Goal: Task Accomplishment & Management: Manage account settings

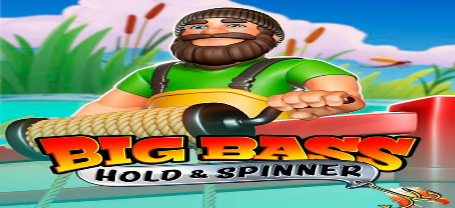
click at [41, 28] on span "Kirjaudu" at bounding box center [49, 25] width 17 height 5
click at [33, 104] on span "Kasino" at bounding box center [25, 101] width 16 height 6
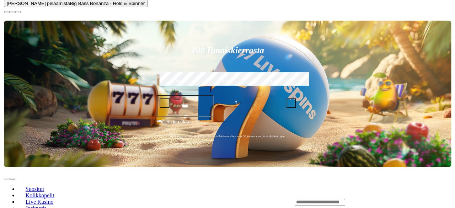
scroll to position [145, 0]
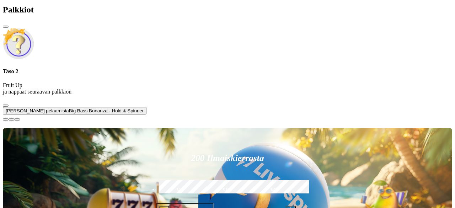
click at [6, 27] on span "close icon" at bounding box center [6, 27] width 0 height 0
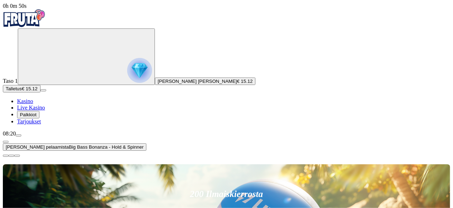
click at [6, 156] on span "close icon" at bounding box center [6, 156] width 0 height 0
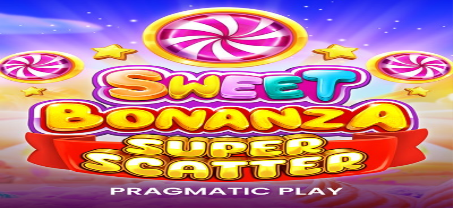
click at [127, 83] on img "Primary" at bounding box center [139, 70] width 25 height 25
click at [6, 172] on span "close icon" at bounding box center [6, 172] width 0 height 0
click at [158, 84] on span "Pyry Otso [PERSON_NAME]" at bounding box center [197, 81] width 79 height 5
click at [6, 172] on span "close icon" at bounding box center [6, 172] width 0 height 0
click at [127, 72] on img "Primary" at bounding box center [139, 70] width 25 height 25
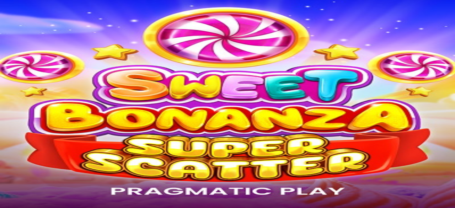
click at [6, 142] on span "chevron-left icon" at bounding box center [6, 142] width 0 height 0
click at [6, 155] on span "close icon" at bounding box center [6, 155] width 0 height 0
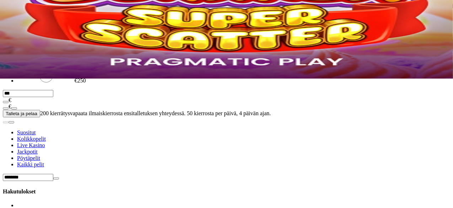
type input "********"
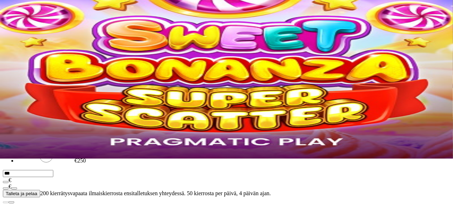
scroll to position [49, 0]
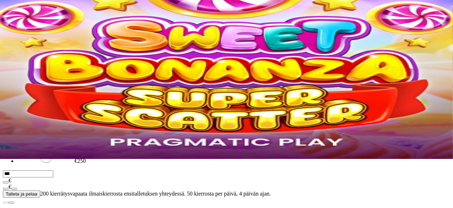
type input "**********"
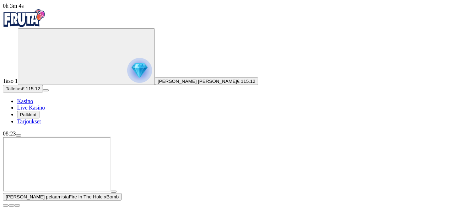
scroll to position [40, 0]
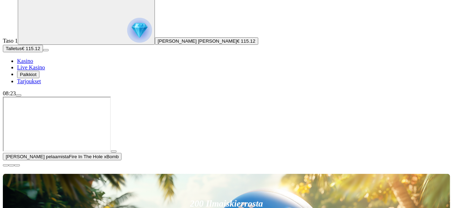
click at [6, 165] on span "close icon" at bounding box center [6, 165] width 0 height 0
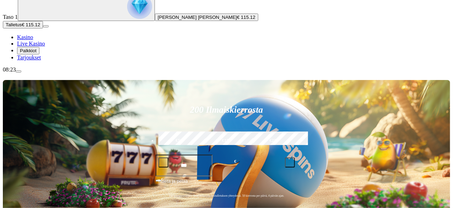
scroll to position [64, 0]
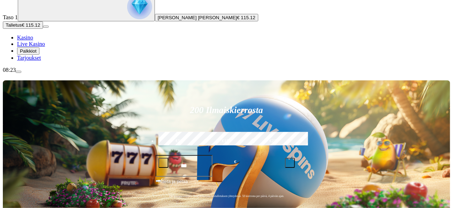
type input "*****"
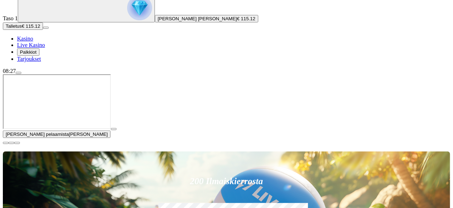
scroll to position [73, 0]
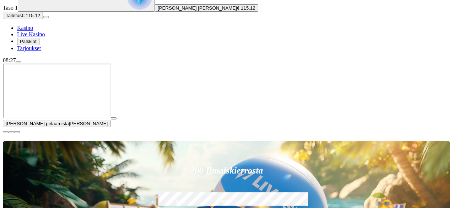
click at [6, 132] on span "close icon" at bounding box center [6, 132] width 0 height 0
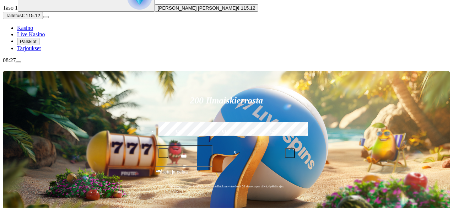
type input "********"
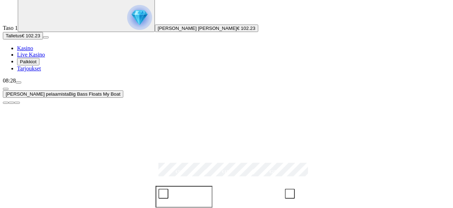
scroll to position [53, 0]
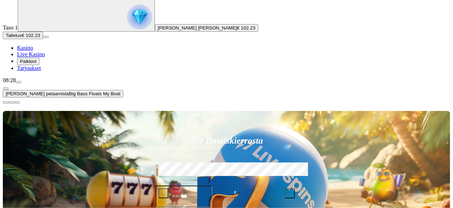
type input "********"
click at [6, 102] on span "close icon" at bounding box center [6, 102] width 0 height 0
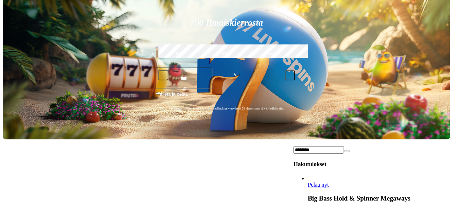
scroll to position [151, 0]
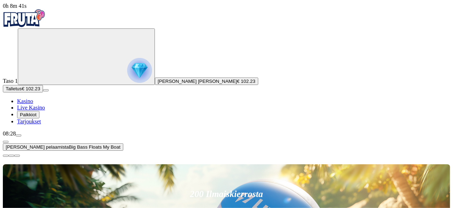
click at [6, 156] on span "close icon" at bounding box center [6, 156] width 0 height 0
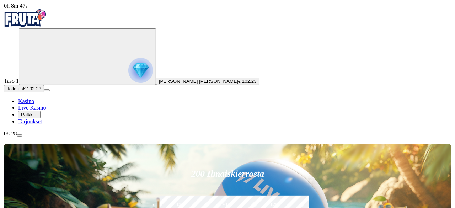
scroll to position [162, 0]
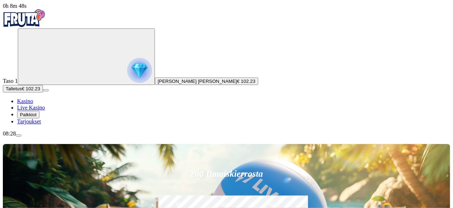
type input "********"
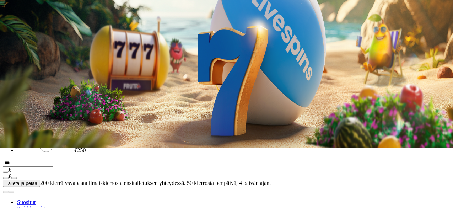
scroll to position [54, 0]
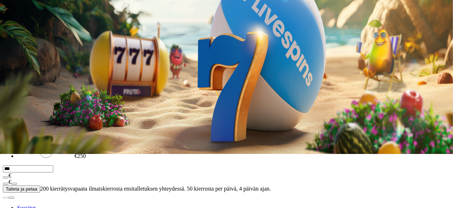
type input "********"
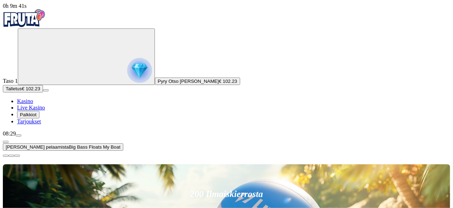
click at [6, 156] on span "close icon" at bounding box center [6, 156] width 0 height 0
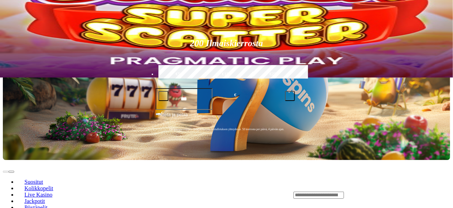
scroll to position [131, 0]
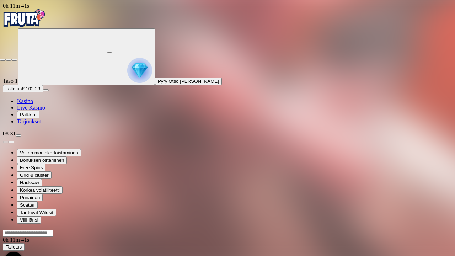
click at [3, 60] on span "close icon" at bounding box center [3, 60] width 0 height 0
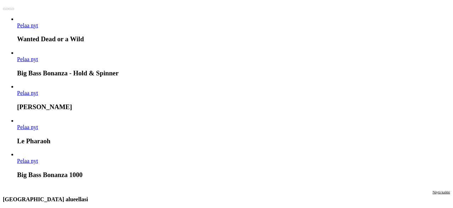
scroll to position [375, 0]
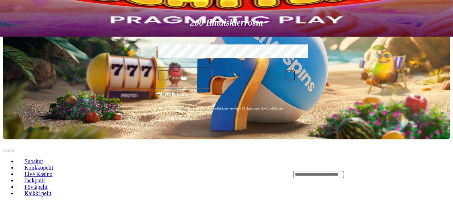
scroll to position [323, 0]
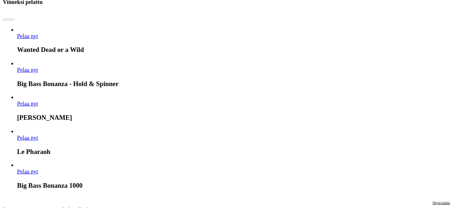
scroll to position [367, 0]
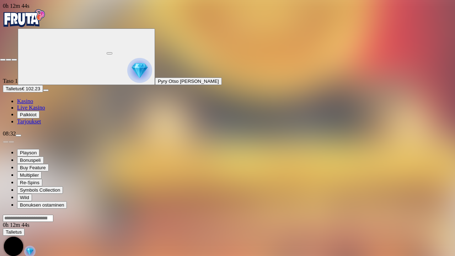
click at [441, 55] on div at bounding box center [227, 58] width 455 height 6
click at [3, 60] on span "close icon" at bounding box center [3, 60] width 0 height 0
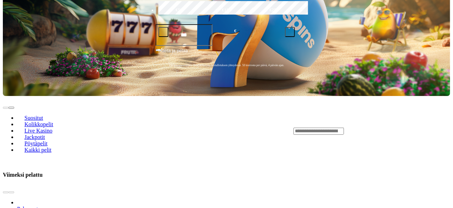
scroll to position [195, 0]
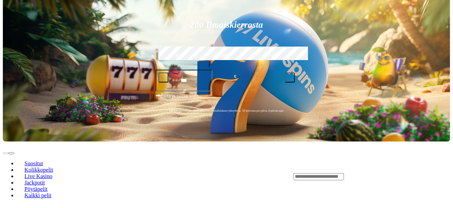
scroll to position [170, 0]
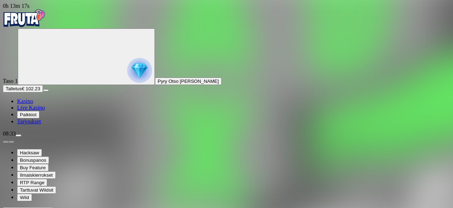
type input "********"
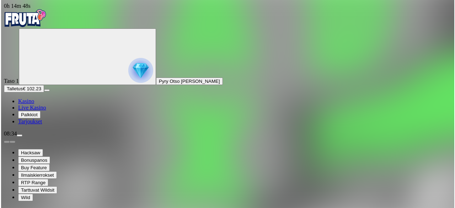
scroll to position [75, 0]
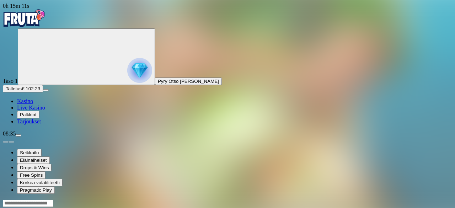
click at [269, 207] on div at bounding box center [227, 207] width 449 height 0
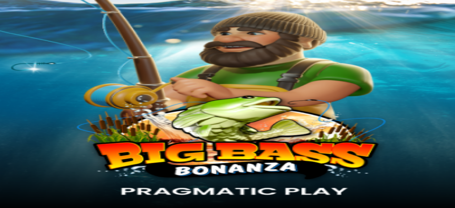
click at [33, 104] on span "Kasino" at bounding box center [25, 101] width 16 height 6
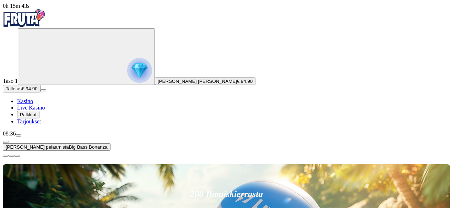
click at [6, 156] on span "close icon" at bounding box center [6, 156] width 0 height 0
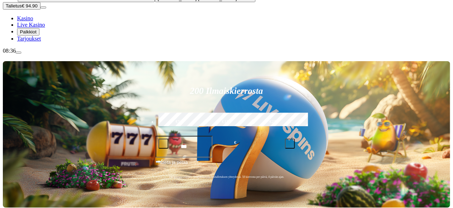
scroll to position [83, 0]
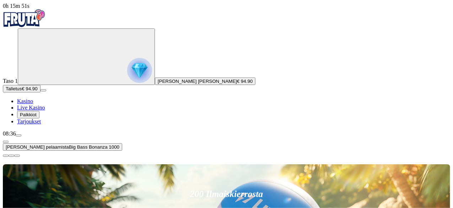
click at [6, 156] on span "close icon" at bounding box center [6, 156] width 0 height 0
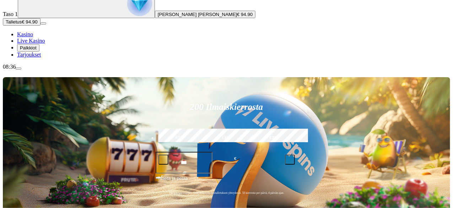
scroll to position [68, 0]
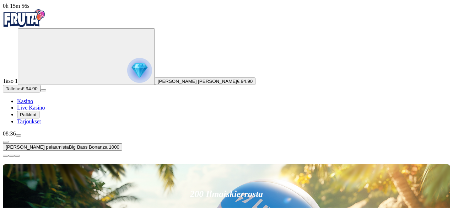
scroll to position [96, 0]
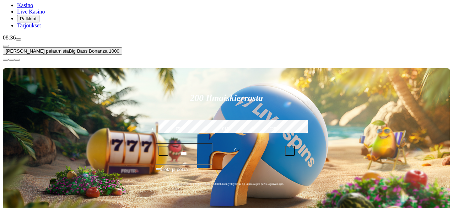
click at [6, 60] on span "close icon" at bounding box center [6, 60] width 0 height 0
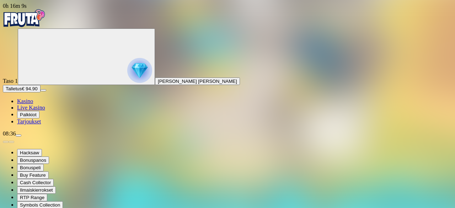
click at [158, 84] on span "[PERSON_NAME] [PERSON_NAME]" at bounding box center [197, 81] width 79 height 5
drag, startPoint x: 39, startPoint y: 117, endPoint x: 92, endPoint y: 16, distance: 114.1
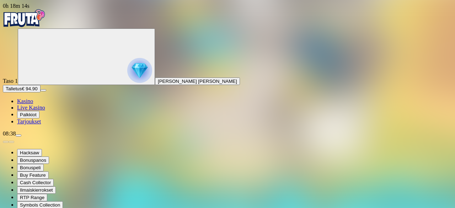
click at [33, 104] on span "Kasino" at bounding box center [25, 101] width 16 height 6
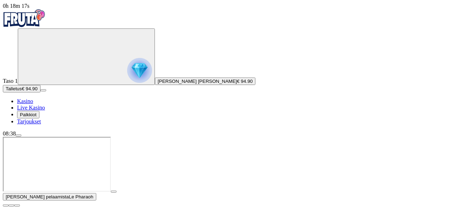
click at [127, 71] on img "Primary" at bounding box center [139, 70] width 25 height 25
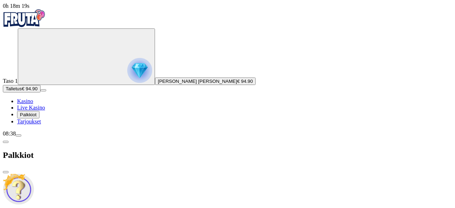
click at [6, 142] on span "chevron-left icon" at bounding box center [6, 142] width 0 height 0
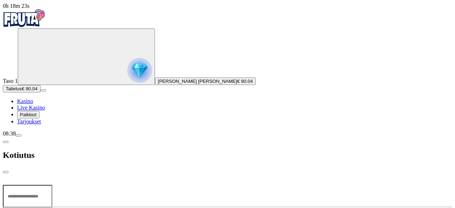
click at [52, 185] on input "number" at bounding box center [27, 196] width 49 height 23
type input "**"
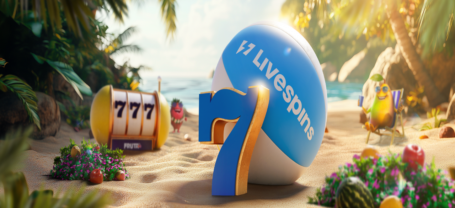
click at [6, 155] on span "close icon" at bounding box center [6, 155] width 0 height 0
